Goal: Task Accomplishment & Management: Manage account settings

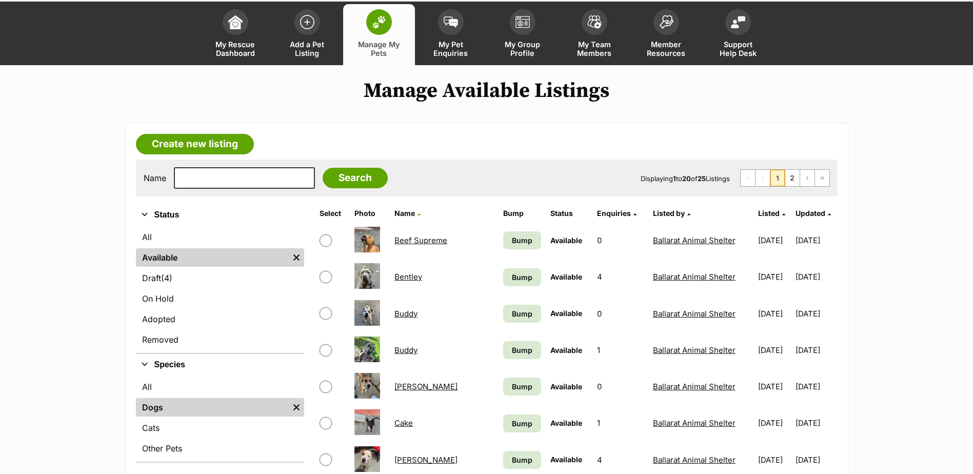
click at [253, 183] on input "text" at bounding box center [244, 178] width 141 height 22
type input "wulfric"
click at [323, 168] on input "Search" at bounding box center [355, 178] width 65 height 21
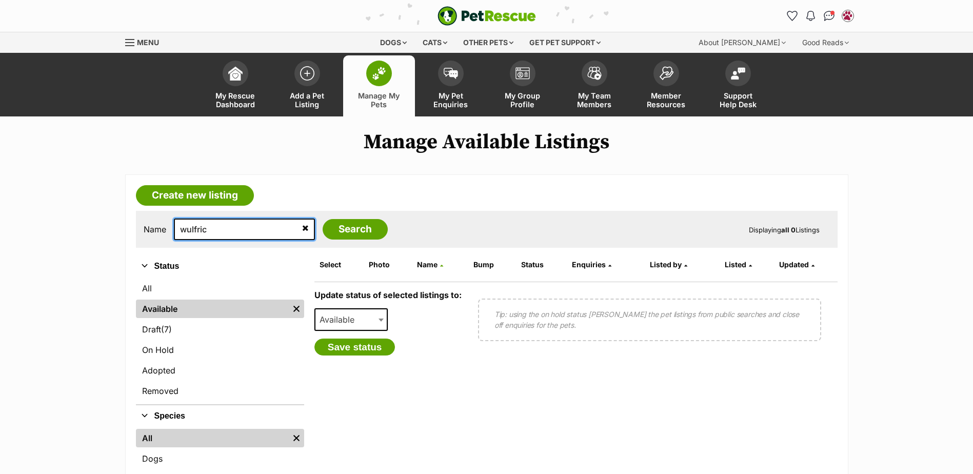
drag, startPoint x: 240, startPoint y: 230, endPoint x: 51, endPoint y: 224, distance: 188.9
click at [51, 224] on main "Manage Available Listings Create new listing Name wulfric Search Displaying all…" at bounding box center [486, 343] width 973 height 427
type input "mackie"
click at [323, 219] on input "Search" at bounding box center [355, 229] width 65 height 21
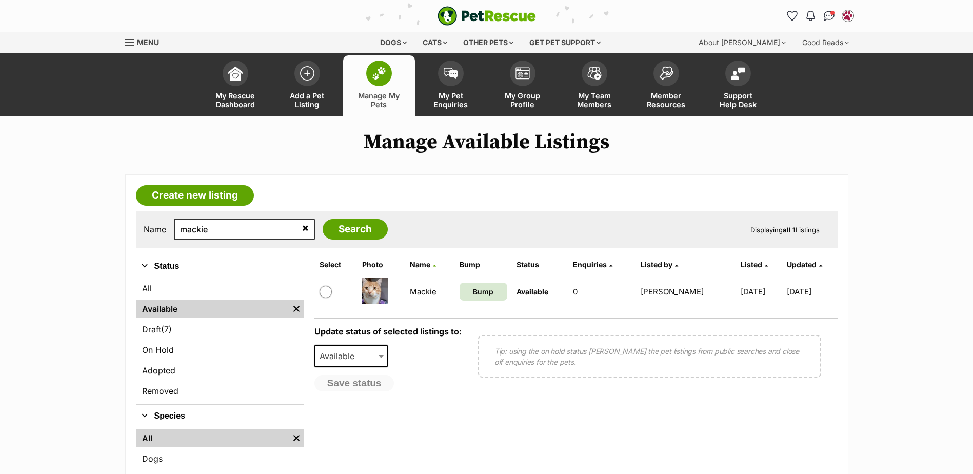
click at [431, 289] on link "Mackie" at bounding box center [423, 292] width 27 height 10
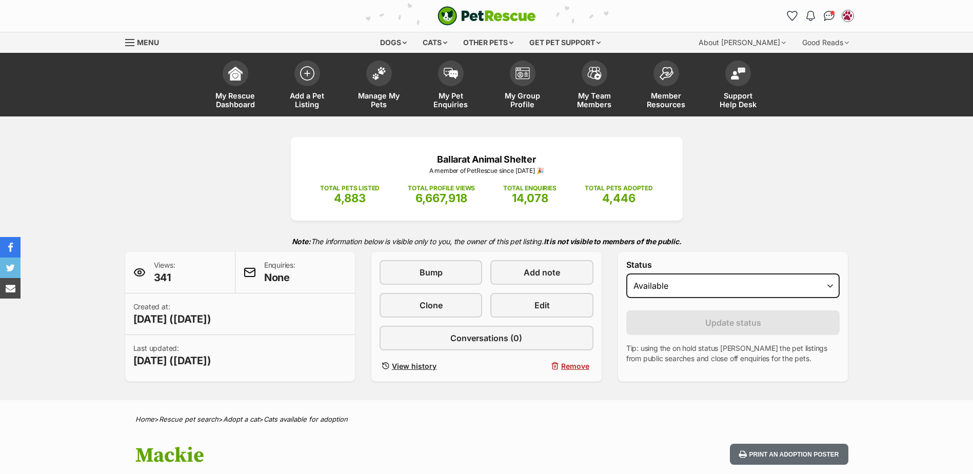
click at [717, 299] on div "Status Draft Available On hold Adopted" at bounding box center [734, 281] width 214 height 42
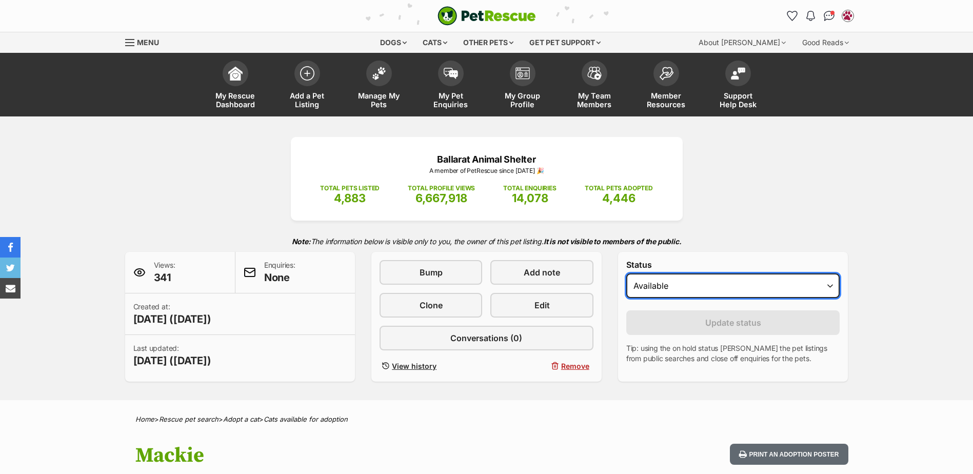
click at [718, 295] on select "Draft Available On hold Adopted" at bounding box center [734, 285] width 214 height 25
select select "rehomed"
click at [627, 273] on select "Draft Available On hold Adopted" at bounding box center [734, 285] width 214 height 25
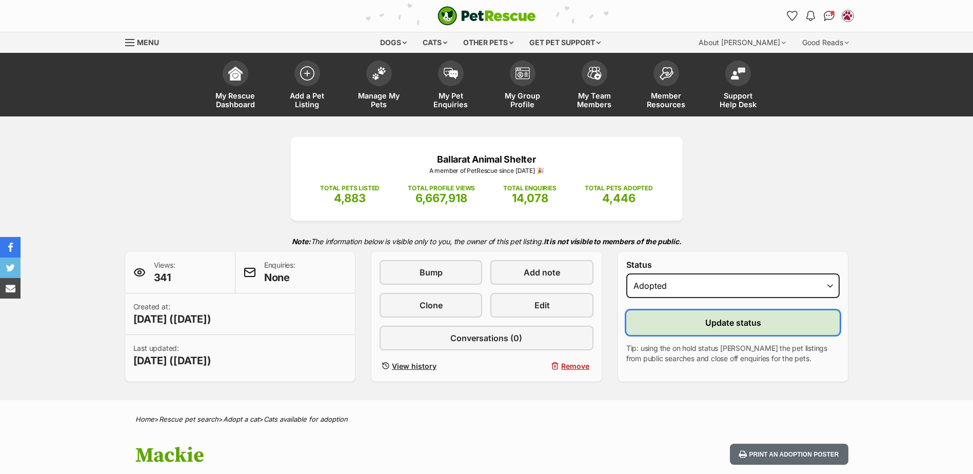
click at [691, 328] on button "Update status" at bounding box center [734, 322] width 214 height 25
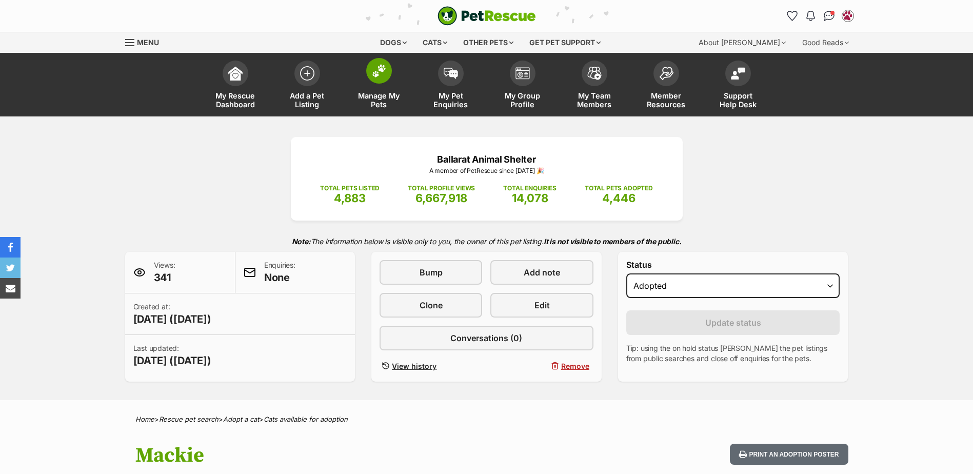
click at [357, 91] on span "Manage My Pets" at bounding box center [379, 99] width 46 height 17
